Goal: Transaction & Acquisition: Obtain resource

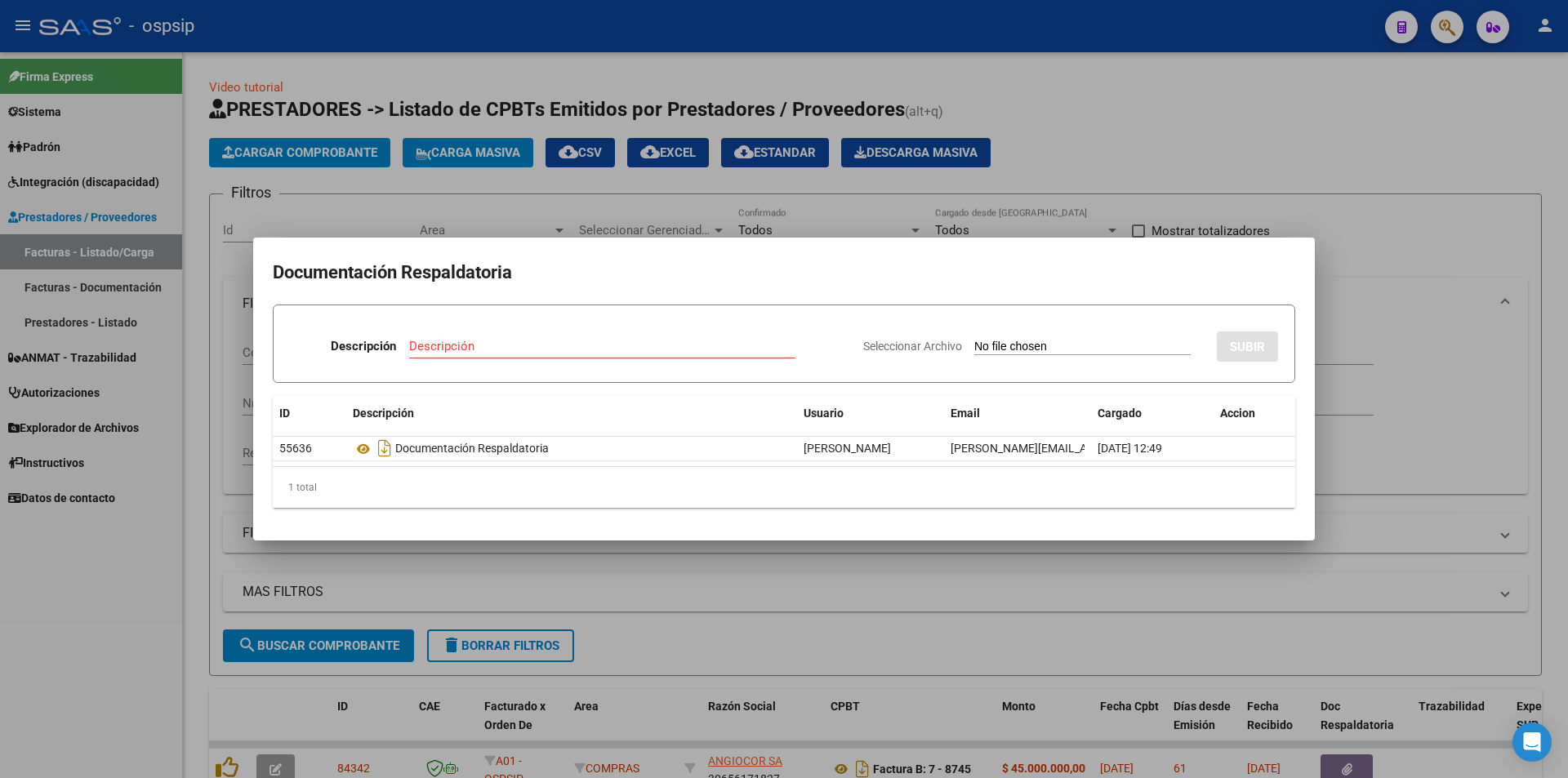
scroll to position [327, 0]
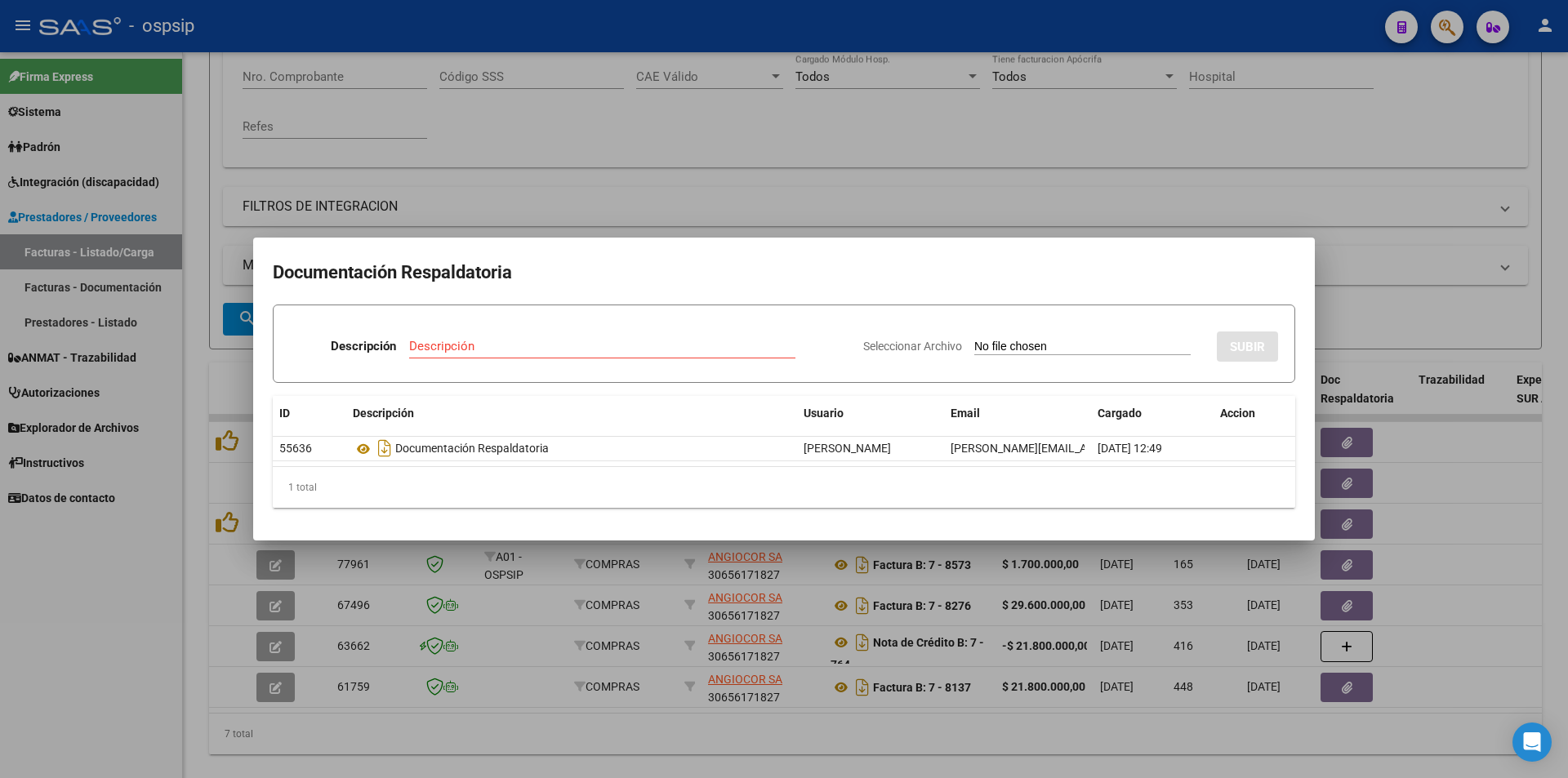
click at [596, 153] on div at bounding box center [784, 389] width 1568 height 778
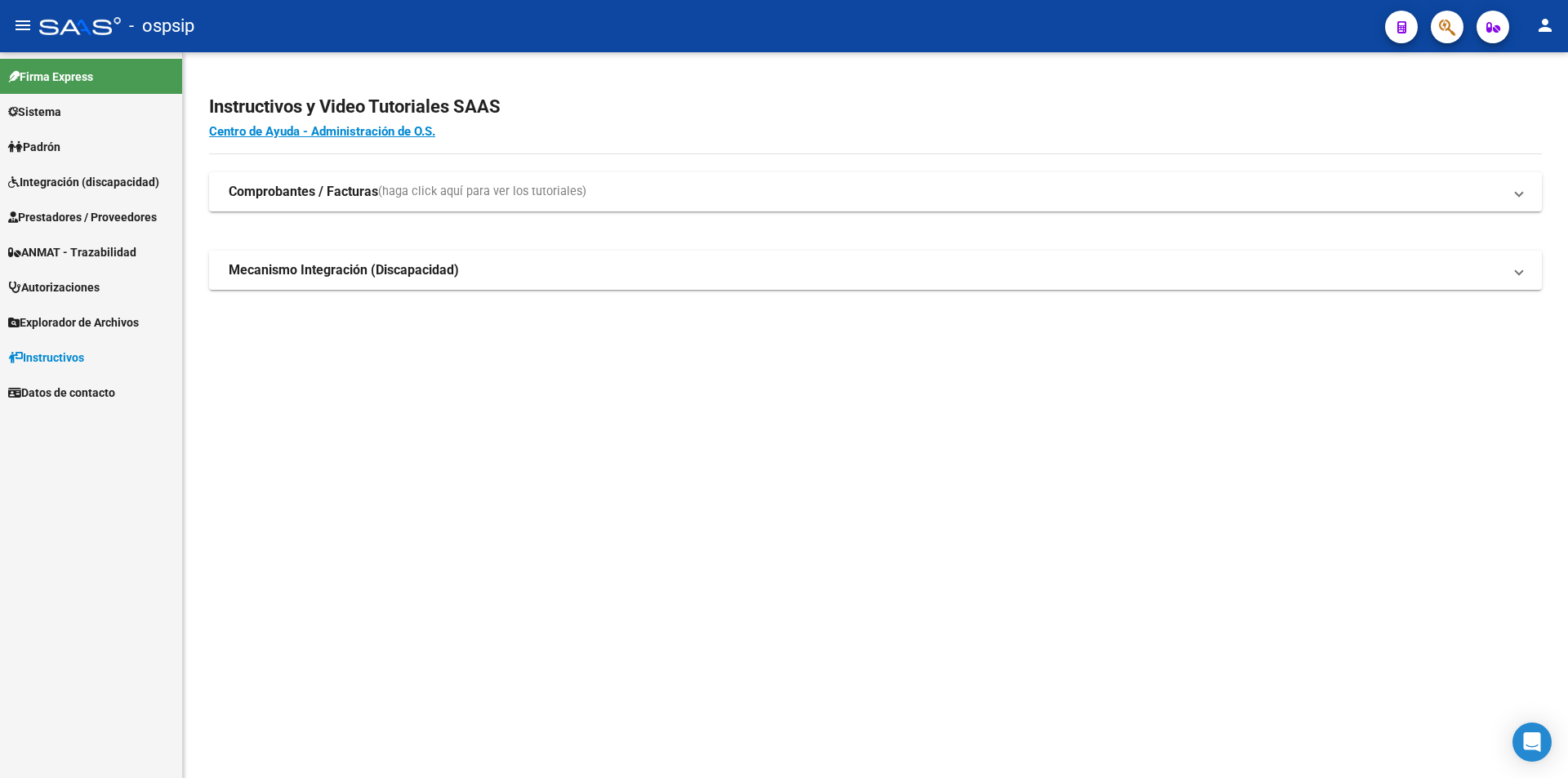
click at [75, 218] on span "Prestadores / Proveedores" at bounding box center [83, 218] width 148 height 18
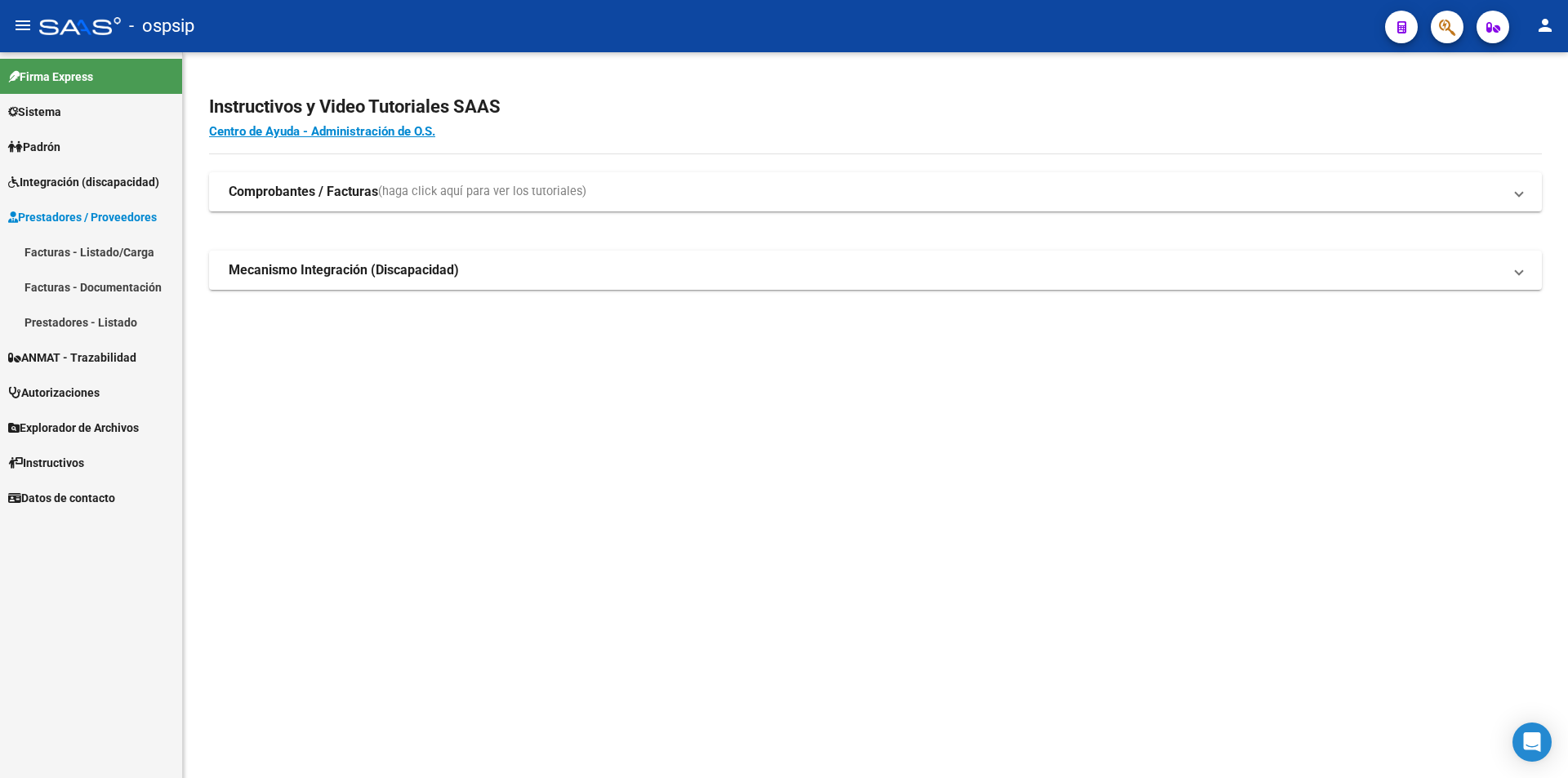
click at [84, 256] on link "Facturas - Listado/Carga" at bounding box center [91, 252] width 182 height 35
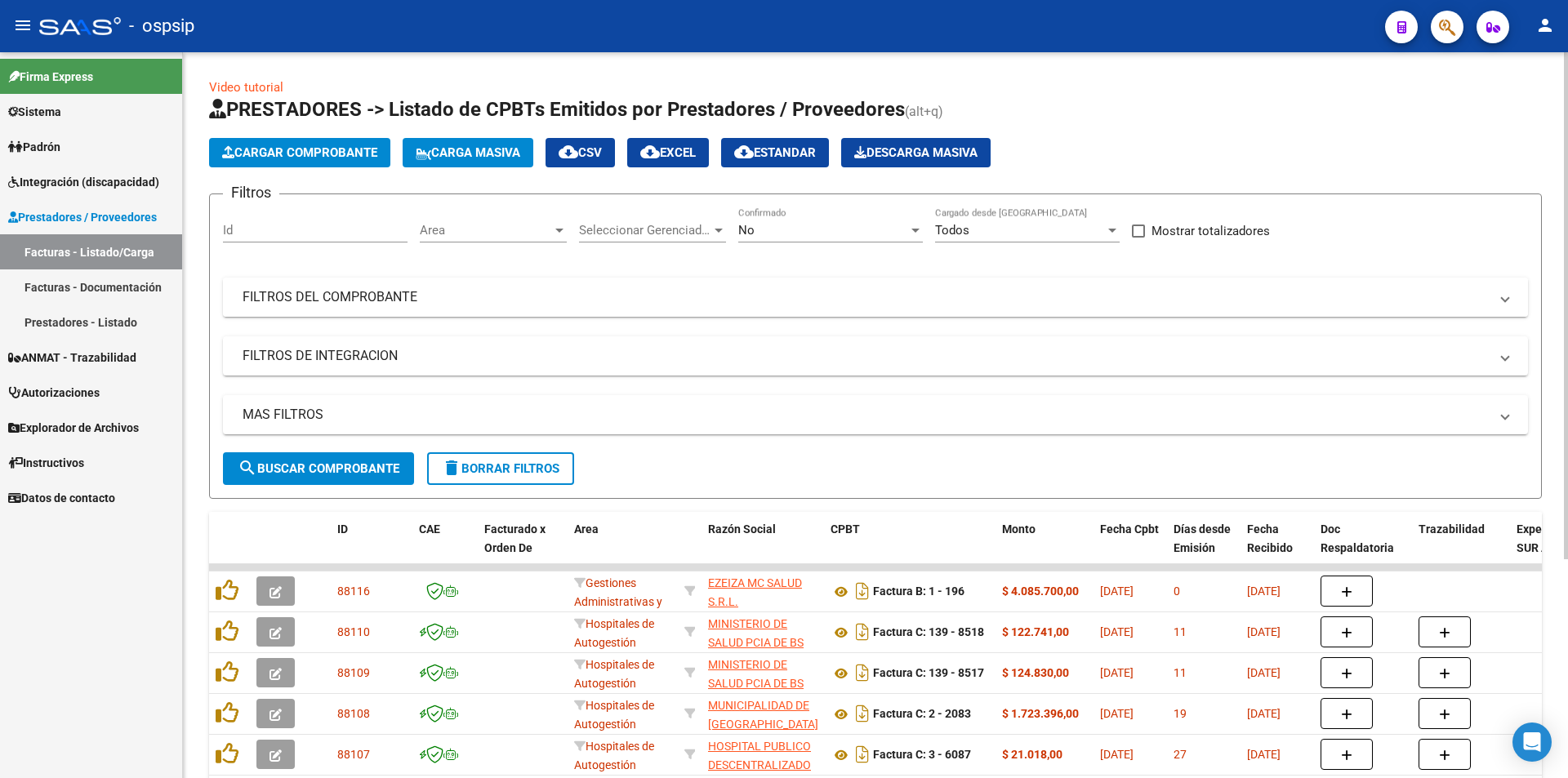
click at [379, 297] on mat-panel-title "FILTROS DEL COMPROBANTE" at bounding box center [866, 298] width 1247 height 18
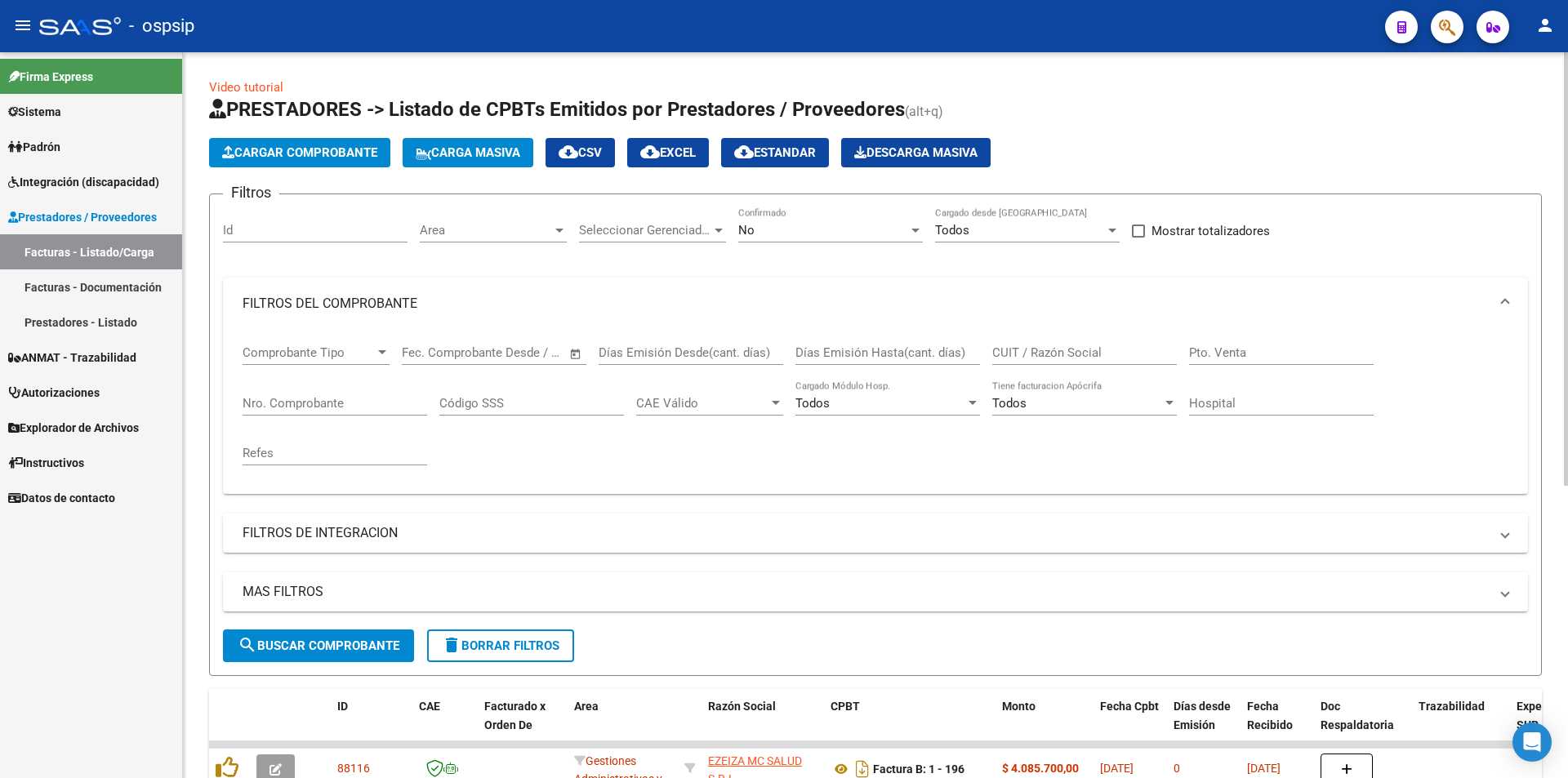
click at [1036, 356] on input "CUIT / Razón Social" at bounding box center [1084, 353] width 184 height 15
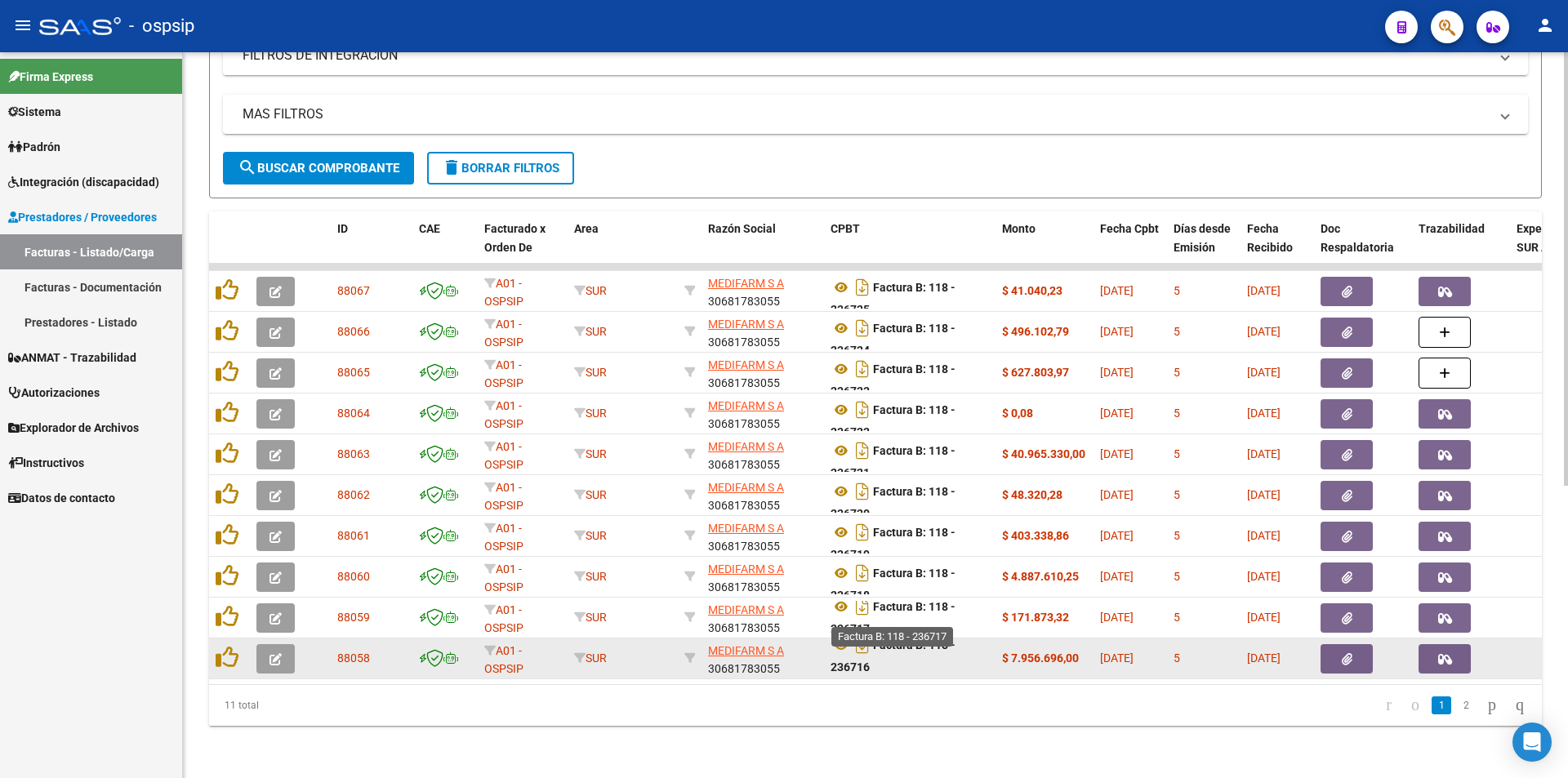
scroll to position [10, 0]
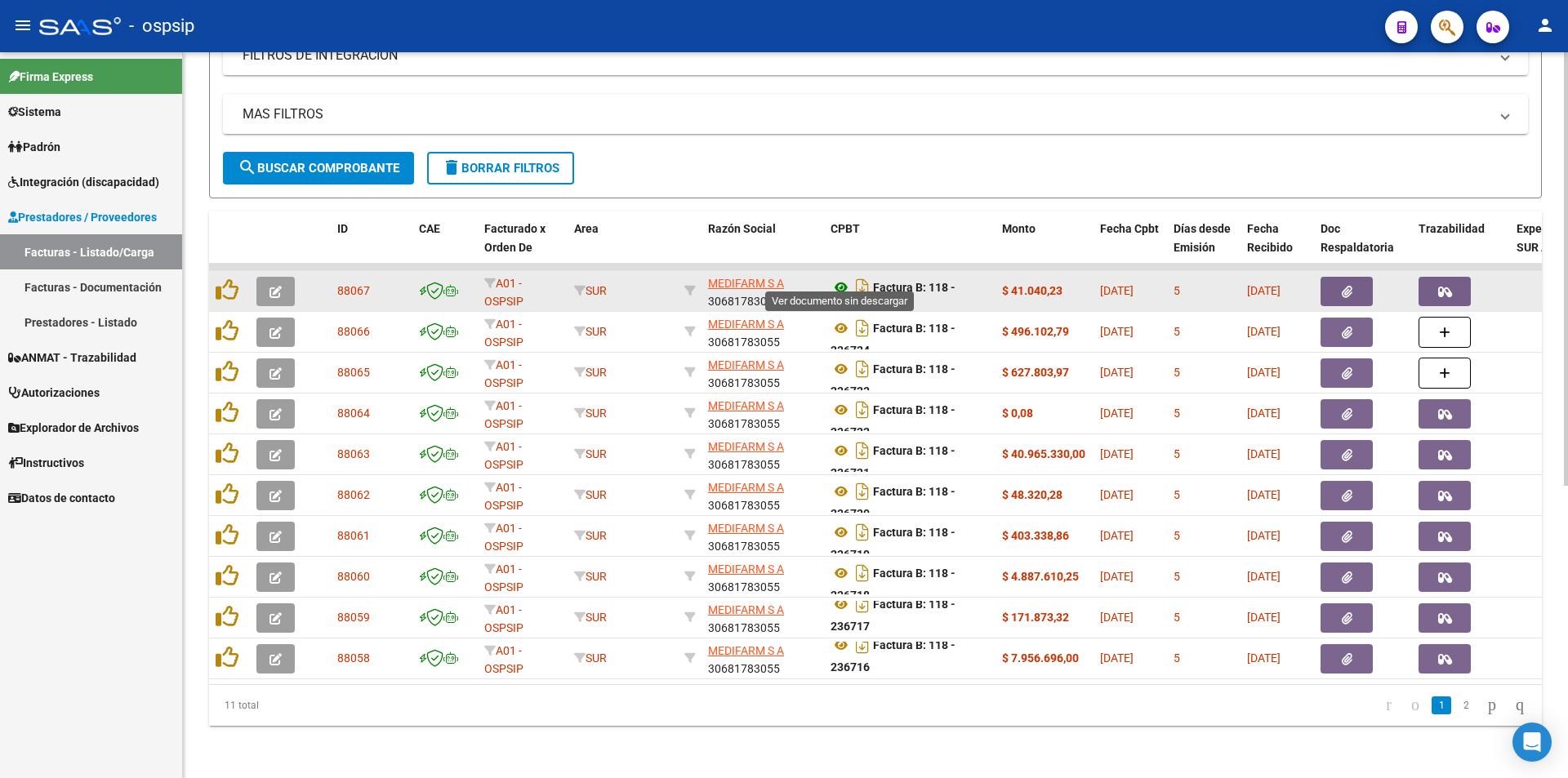
type input "medifarm"
click at [836, 278] on icon at bounding box center [841, 288] width 21 height 20
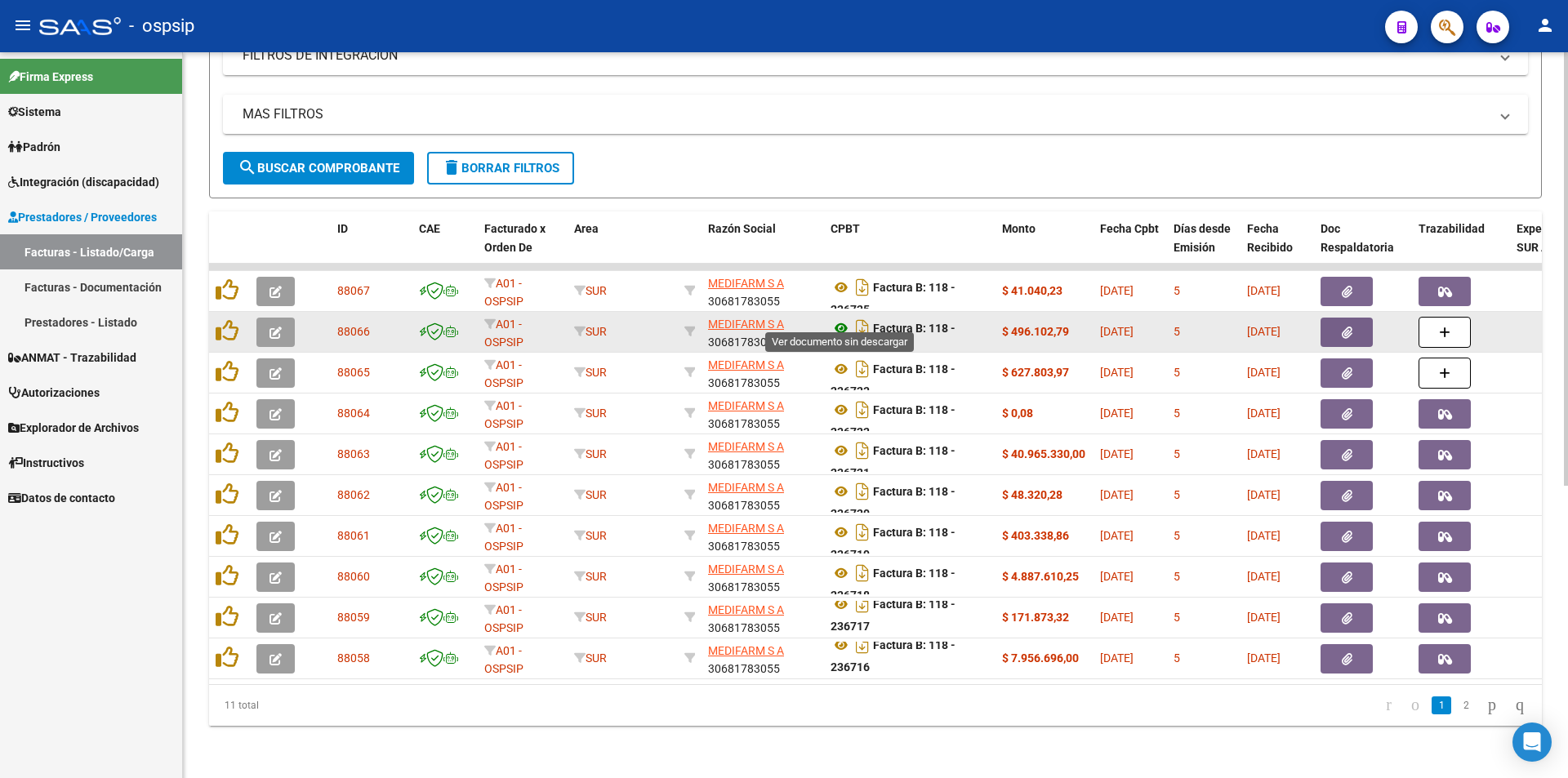
click at [840, 319] on icon at bounding box center [841, 329] width 21 height 20
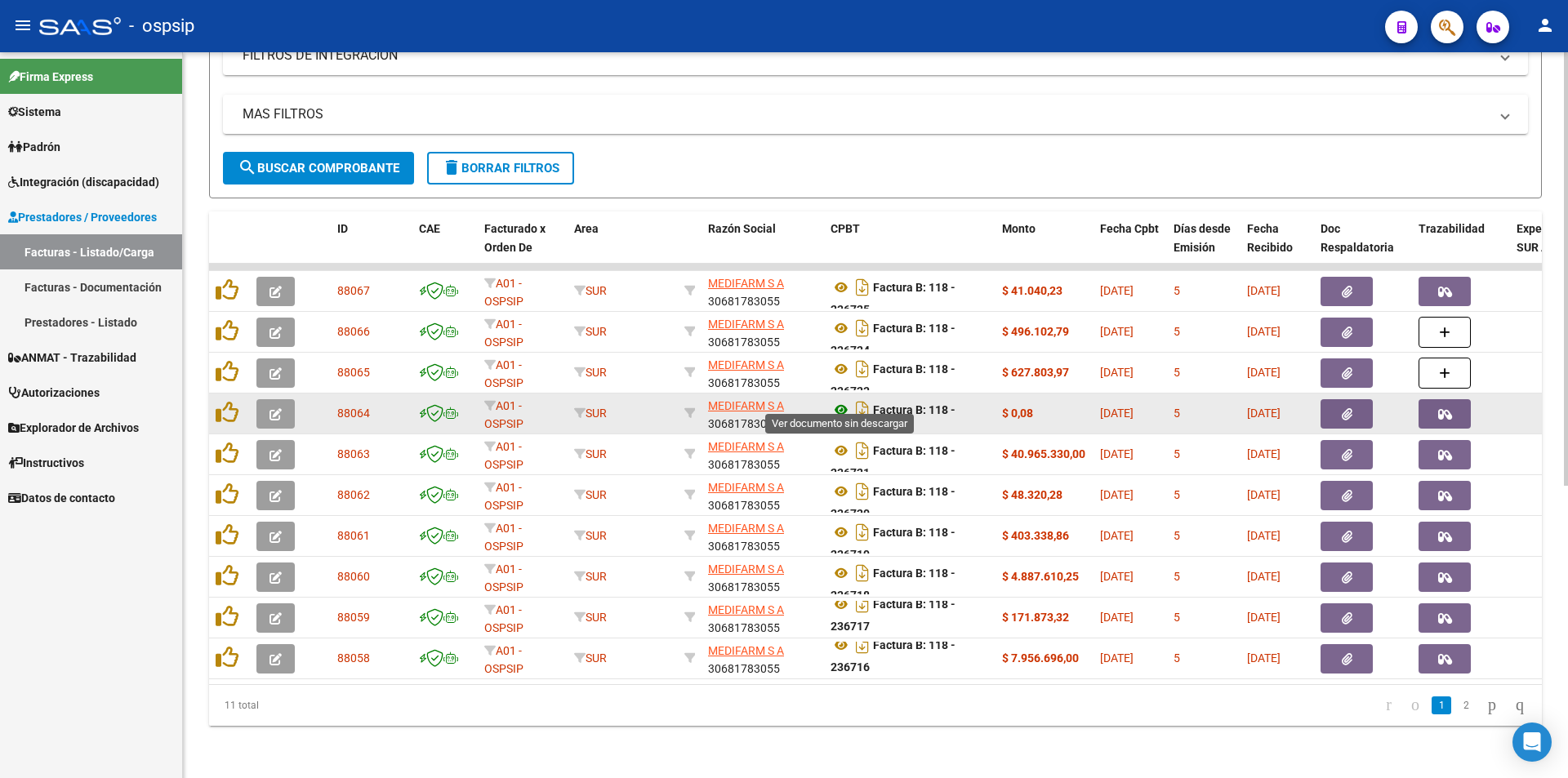
click at [844, 400] on icon at bounding box center [841, 410] width 21 height 20
click at [1360, 402] on button "button" at bounding box center [1347, 414] width 53 height 29
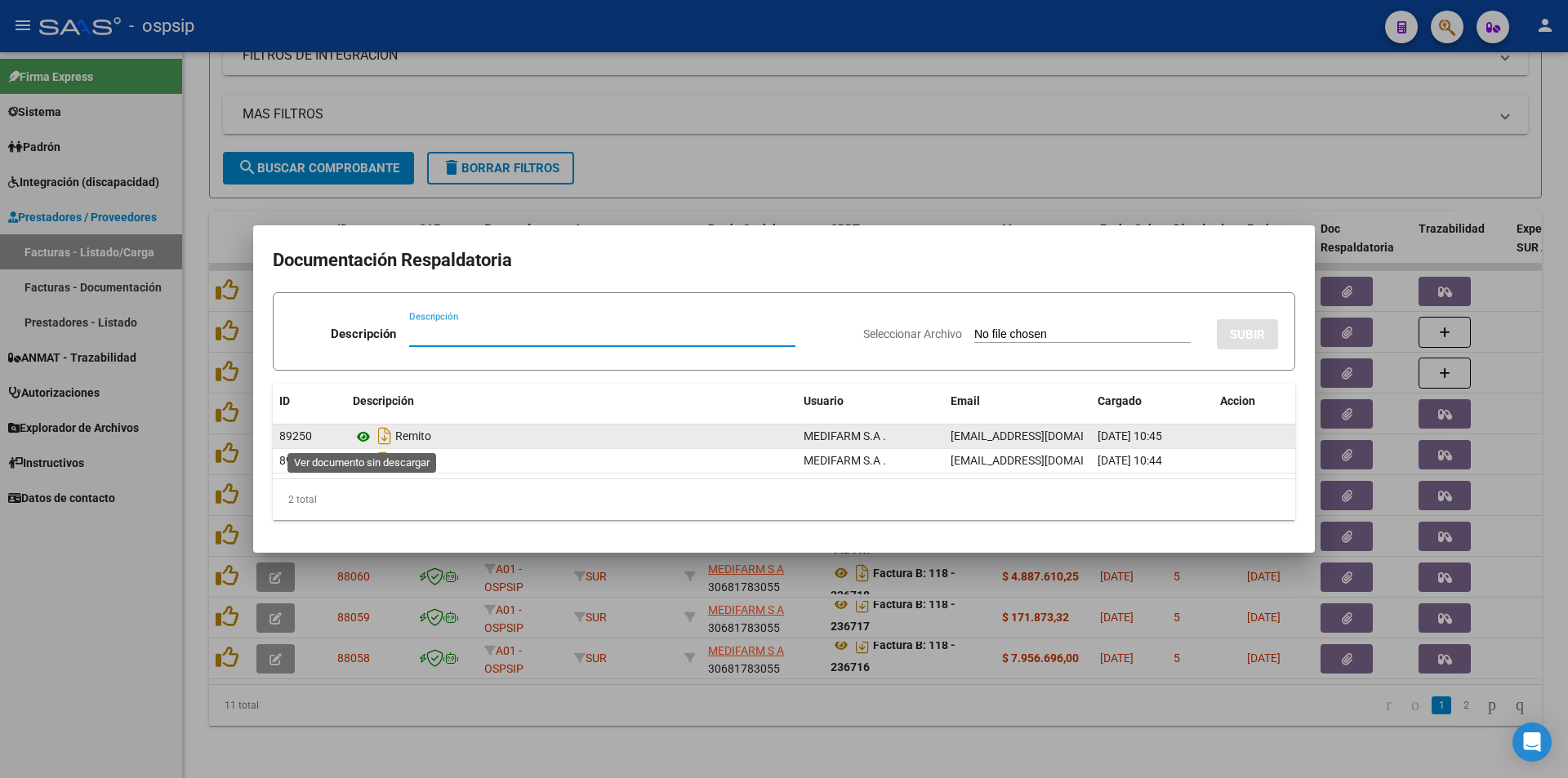
click at [366, 439] on icon at bounding box center [363, 437] width 21 height 20
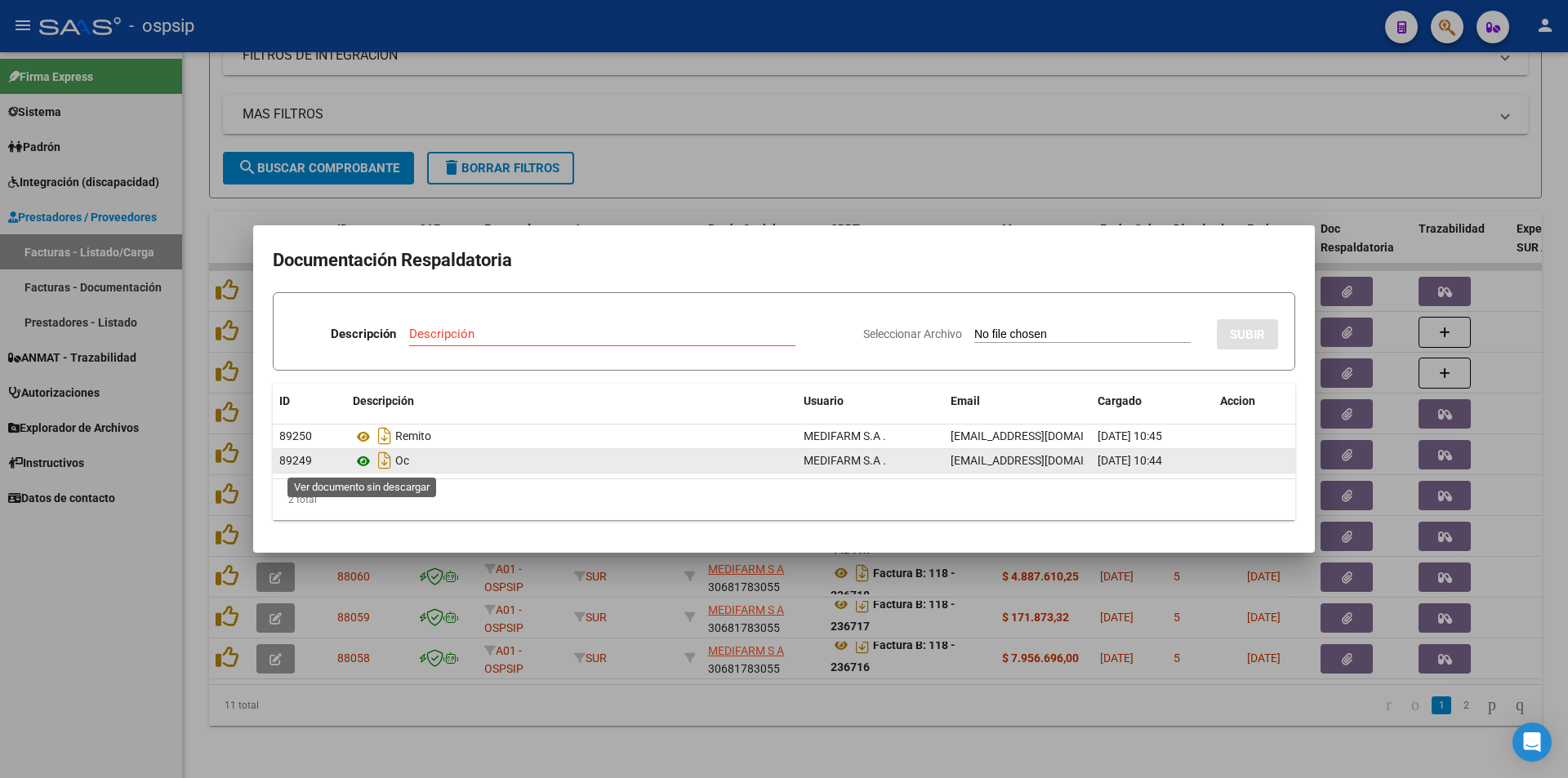
click at [362, 463] on icon at bounding box center [363, 462] width 21 height 20
